Goal: Use online tool/utility: Use online tool/utility

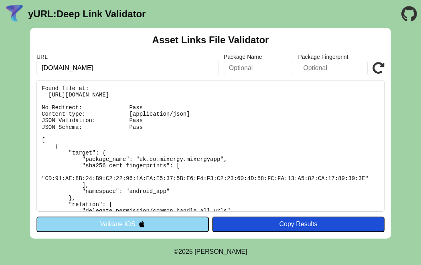
click at [123, 223] on button "Validate iOS" at bounding box center [122, 224] width 172 height 15
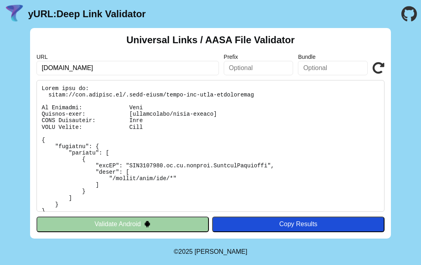
click at [123, 223] on button "Validate Android" at bounding box center [122, 224] width 172 height 15
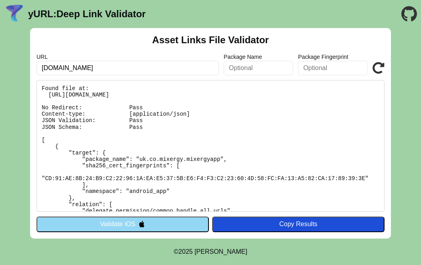
click at [308, 130] on pre "Found file at: [URL][DOMAIN_NAME] No Redirect: Pass Content-type: [application/…" at bounding box center [210, 146] width 348 height 132
